Goal: Go to known website: Access a specific website the user already knows

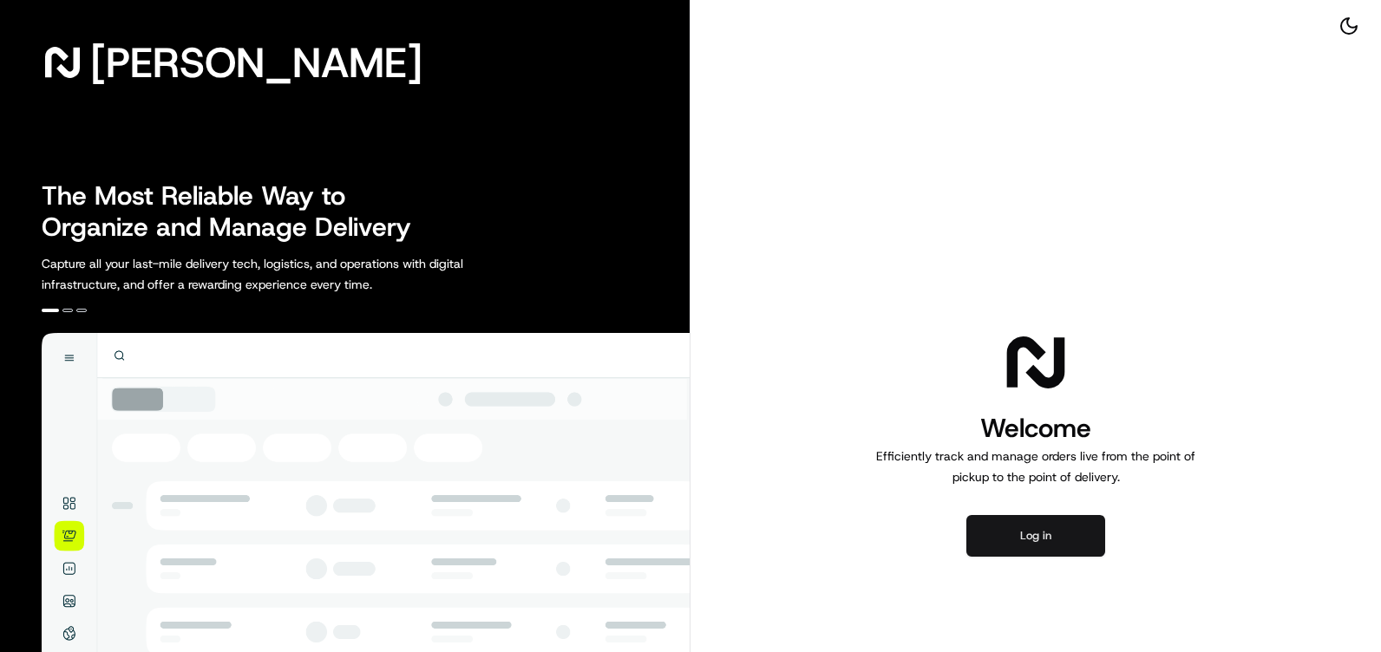
click at [1026, 544] on button "Log in" at bounding box center [1035, 536] width 139 height 42
